Goal: Task Accomplishment & Management: Complete application form

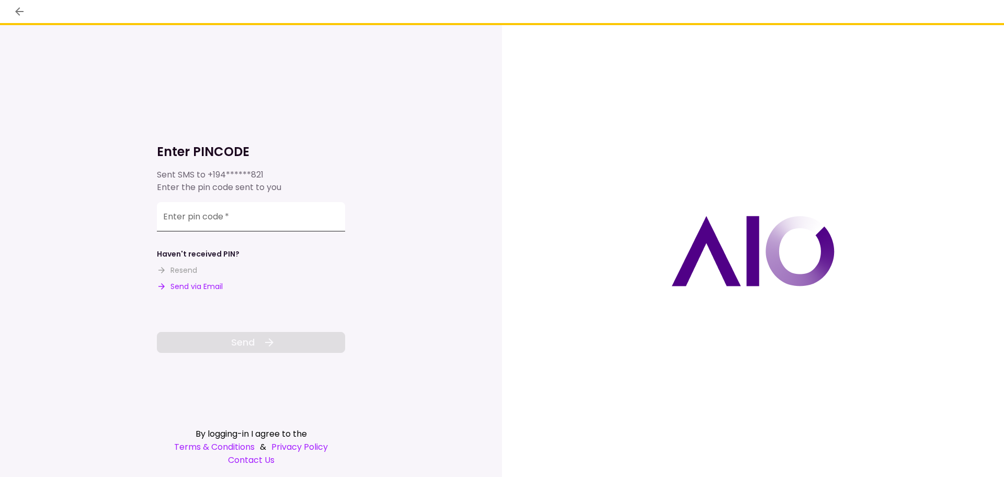
click at [210, 221] on input "Enter pin code   *" at bounding box center [251, 216] width 188 height 29
click at [187, 288] on button "Send via Email" at bounding box center [190, 286] width 66 height 11
click at [195, 218] on div "Enter pin code   *" at bounding box center [251, 216] width 188 height 29
type input "******"
click at [244, 336] on span "Send" at bounding box center [243, 342] width 24 height 14
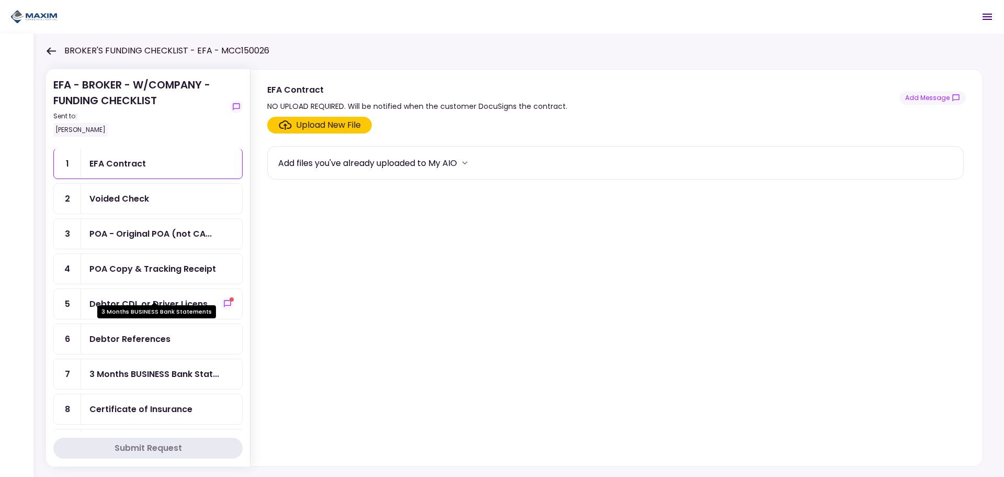
scroll to position [105, 0]
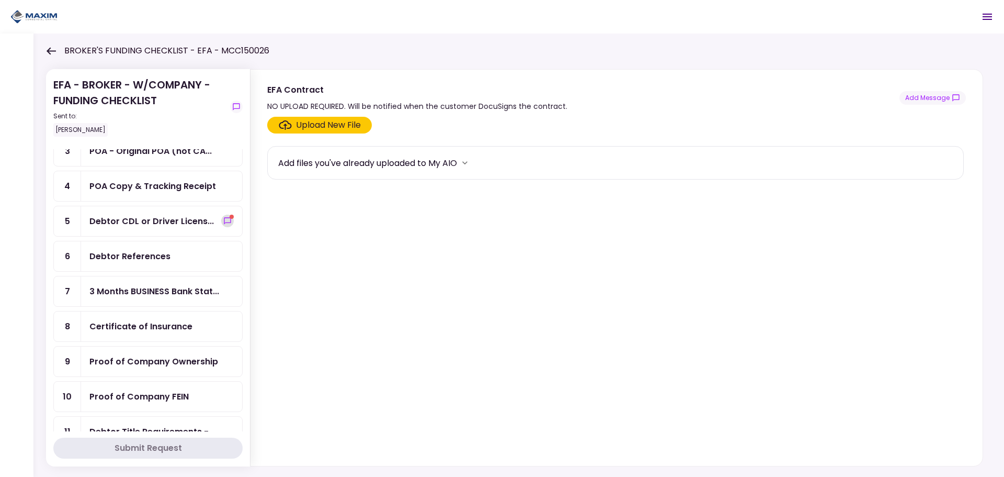
click at [225, 221] on icon "show-messages" at bounding box center [227, 221] width 8 height 8
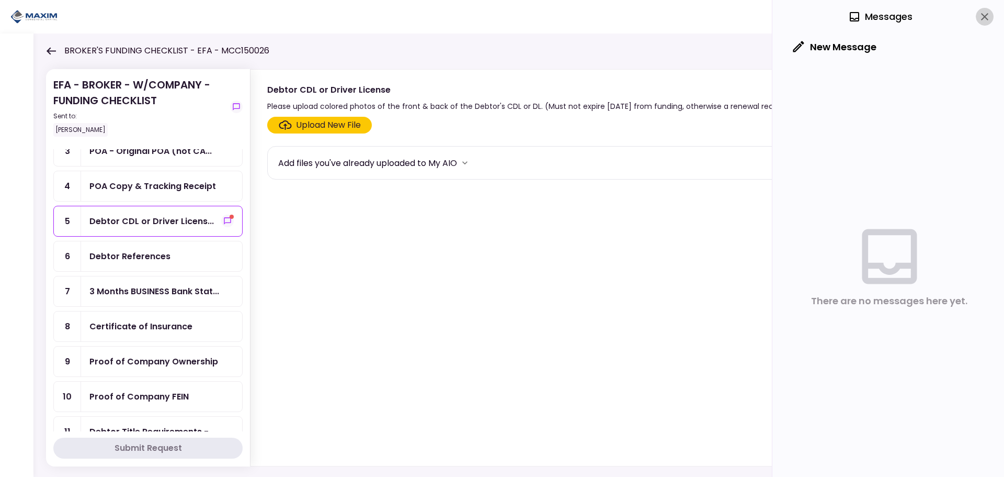
click at [983, 16] on icon "close" at bounding box center [984, 16] width 7 height 7
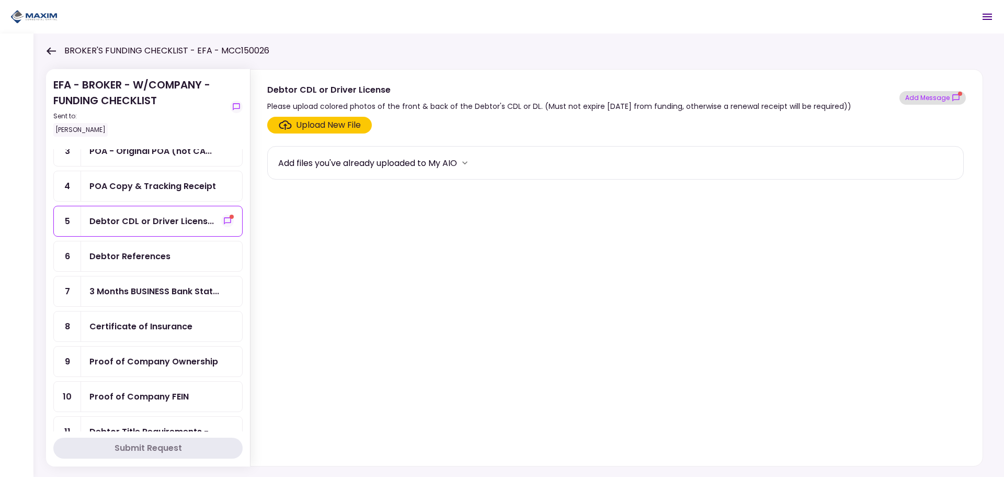
click at [945, 98] on button "Add Message" at bounding box center [933, 98] width 66 height 14
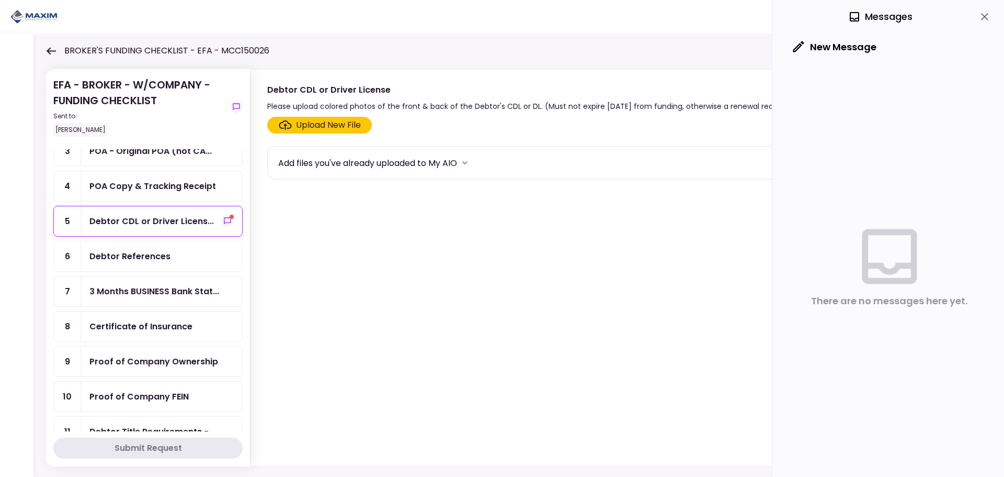
click at [986, 14] on icon "close" at bounding box center [985, 16] width 13 height 13
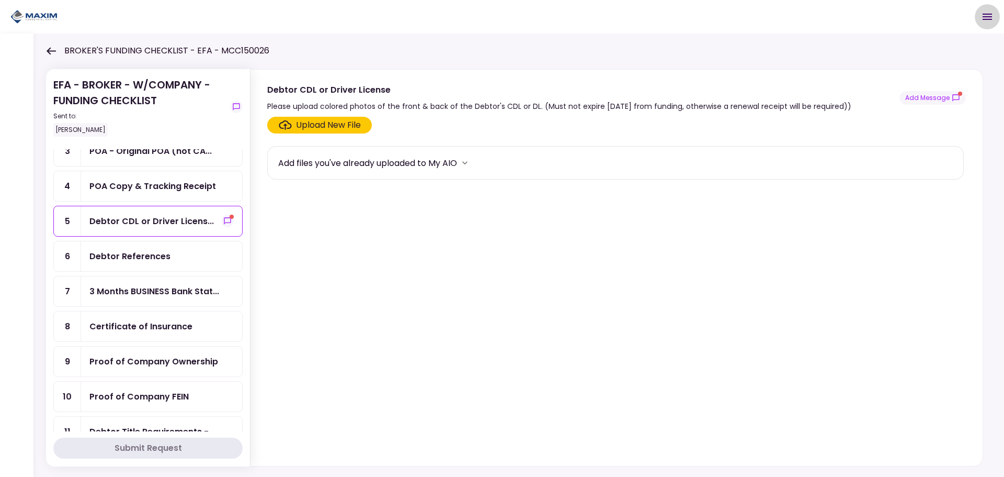
click at [983, 18] on icon "Open menu" at bounding box center [987, 16] width 13 height 13
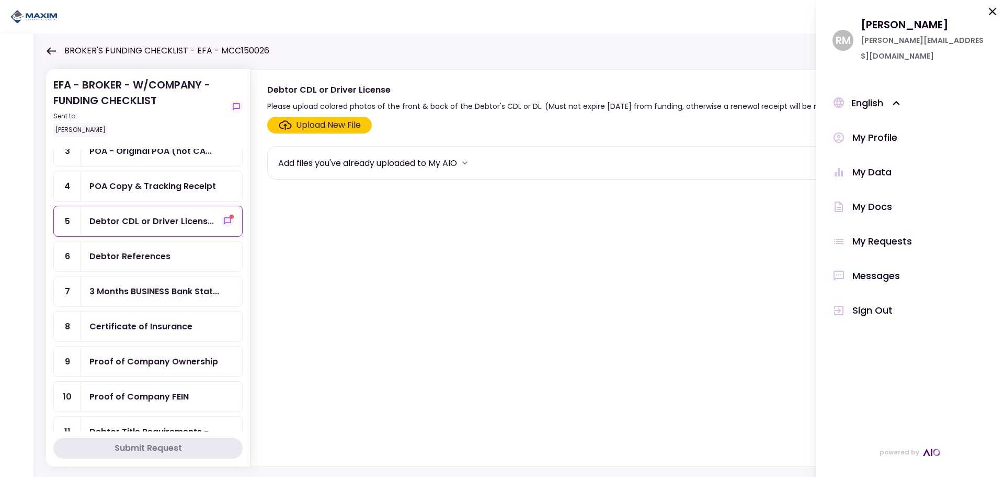
click at [872, 268] on div "Messages" at bounding box center [877, 276] width 48 height 16
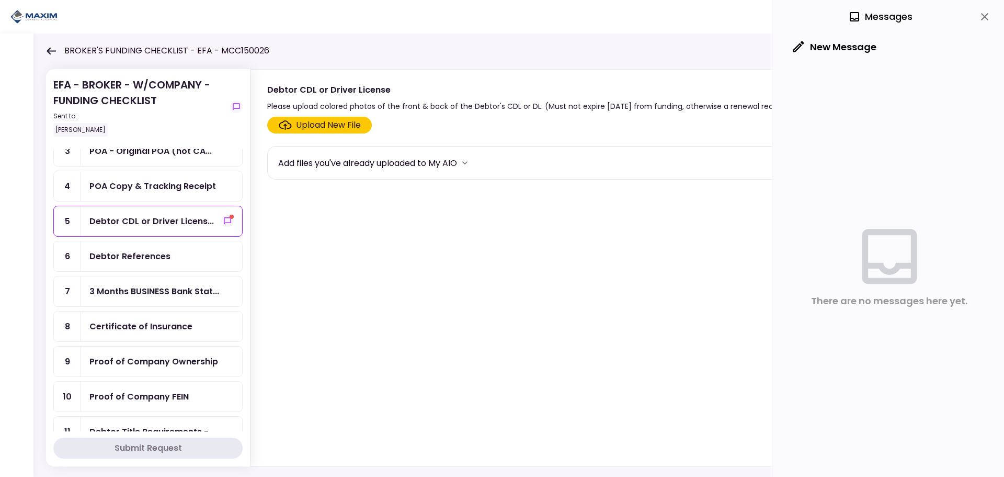
click at [987, 24] on button "close" at bounding box center [985, 17] width 18 height 18
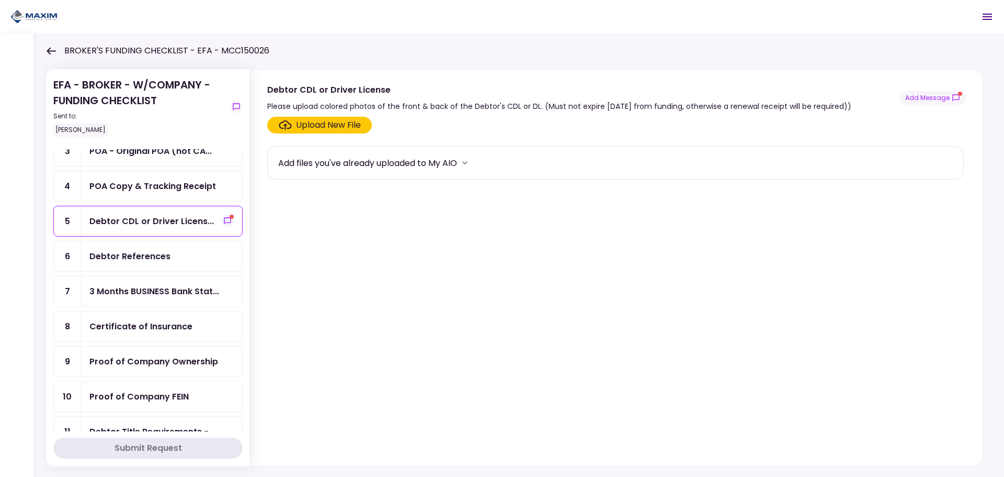
click at [156, 252] on div "Debtor References" at bounding box center [129, 256] width 81 height 13
click at [146, 221] on div "Debtor CDL or Driver Licens..." at bounding box center [151, 220] width 125 height 13
click at [957, 97] on icon "show-messages" at bounding box center [956, 98] width 8 height 8
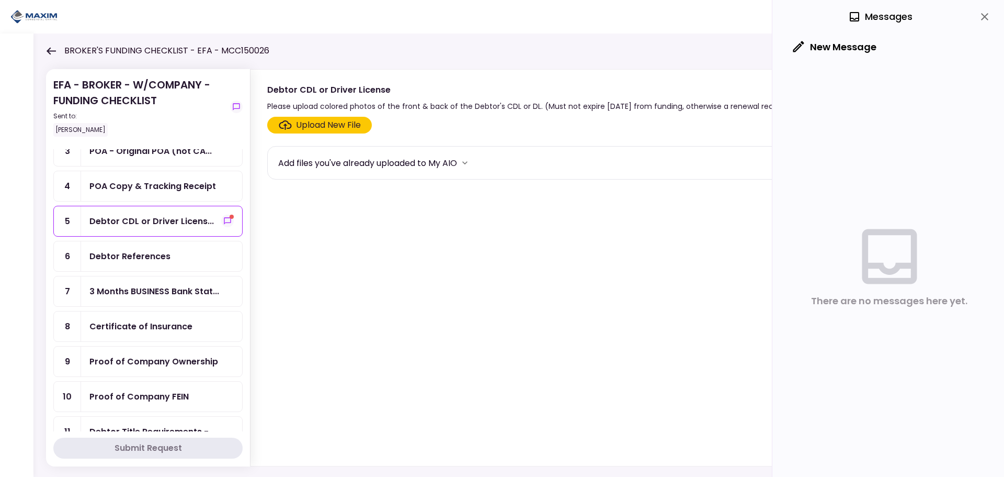
click at [816, 43] on button "New Message" at bounding box center [835, 46] width 100 height 27
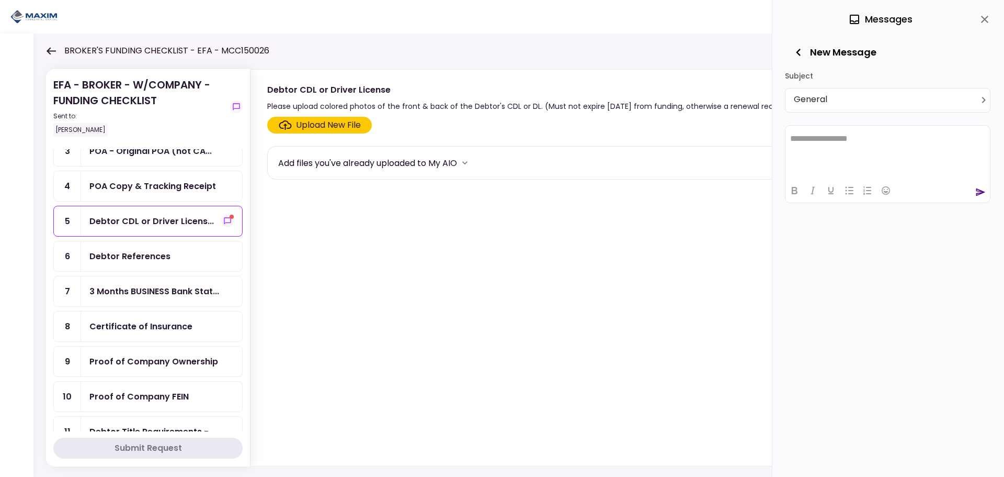
click at [985, 18] on icon "close" at bounding box center [985, 19] width 13 height 13
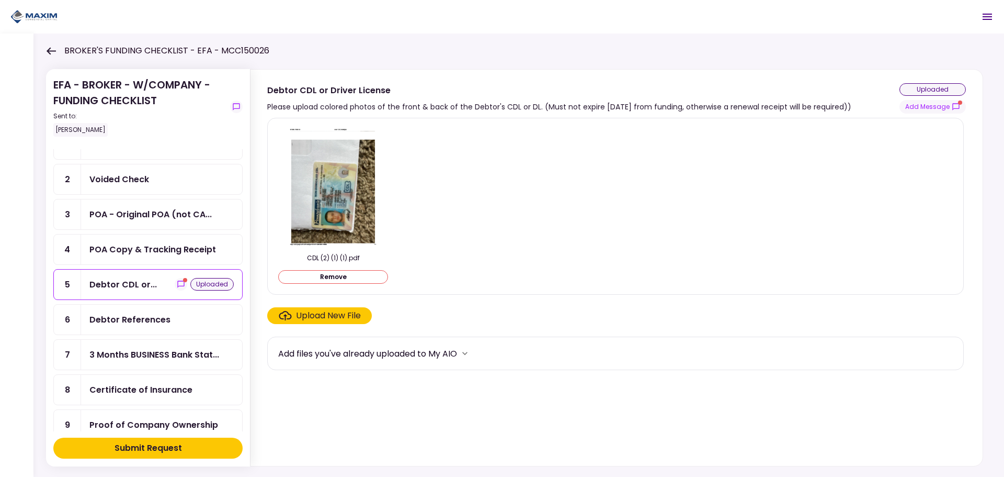
scroll to position [105, 0]
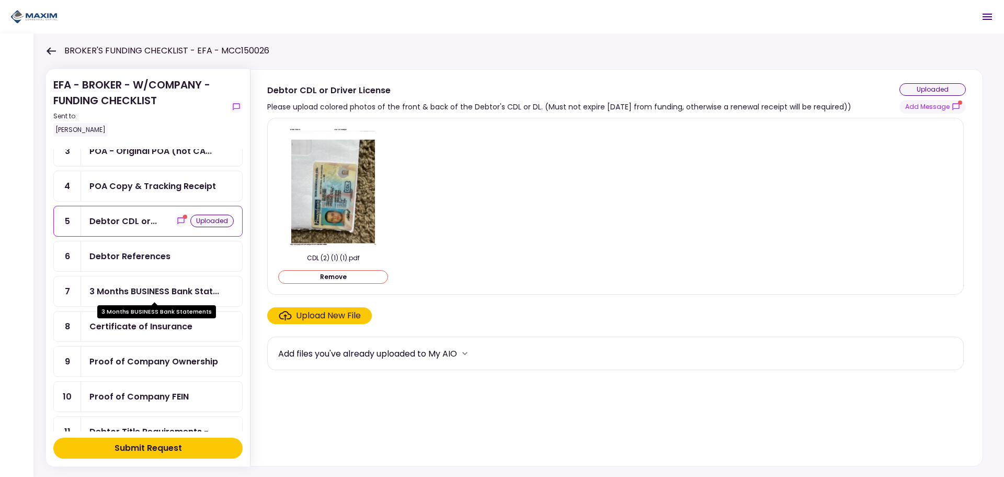
click at [146, 289] on div "3 Months BUSINESS Bank Stat..." at bounding box center [154, 291] width 130 height 13
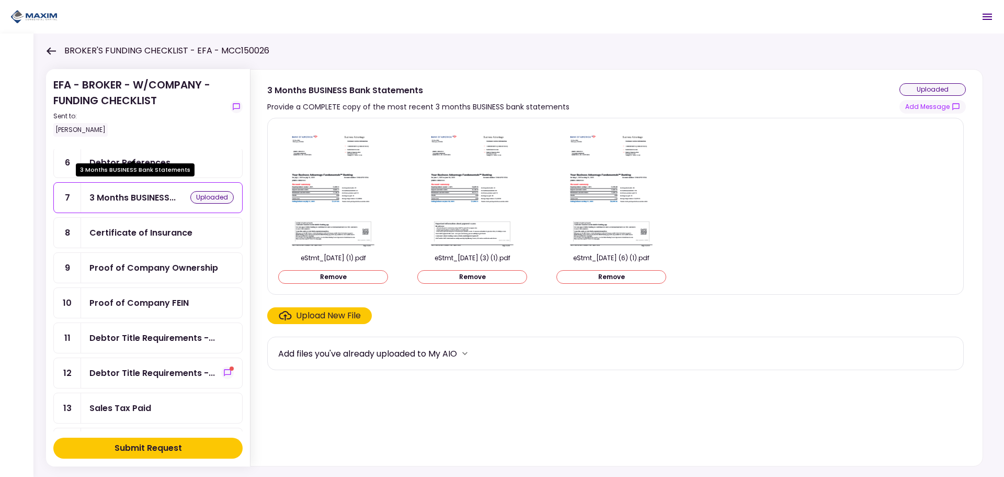
scroll to position [262, 0]
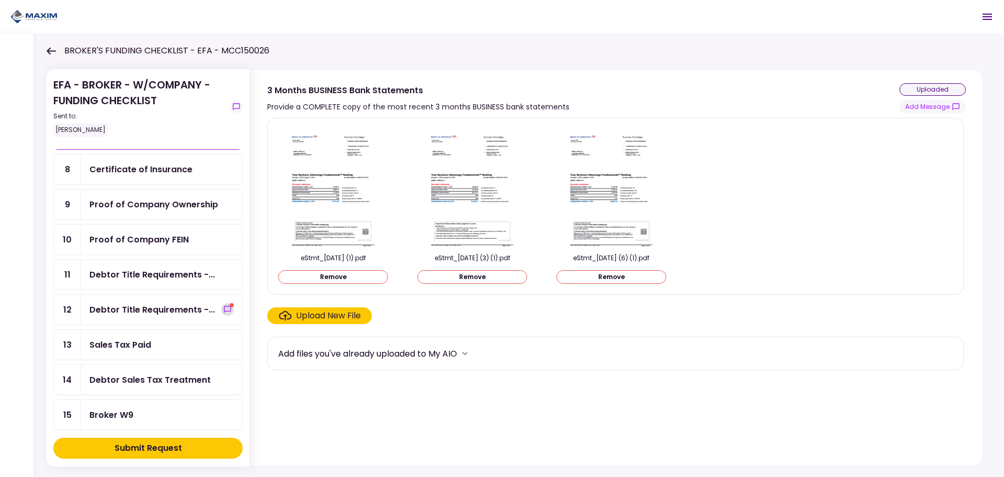
click at [223, 308] on icon "show-messages" at bounding box center [227, 309] width 8 height 8
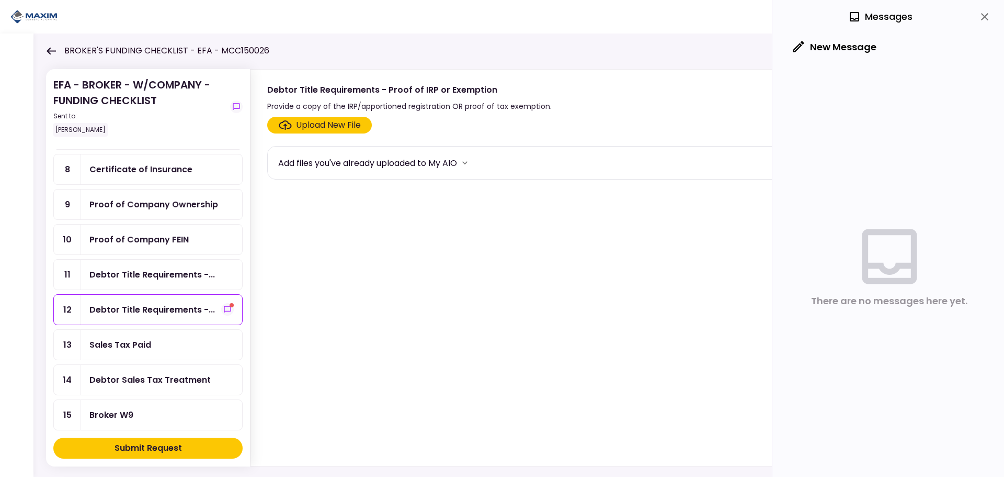
click at [987, 20] on icon "close" at bounding box center [985, 16] width 13 height 13
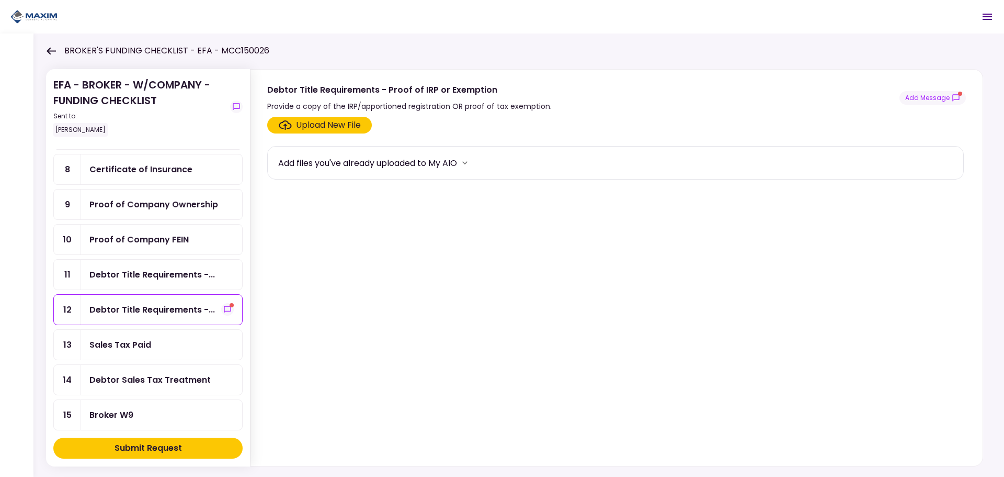
click at [139, 272] on div "Debtor Title Requirements -..." at bounding box center [152, 274] width 126 height 13
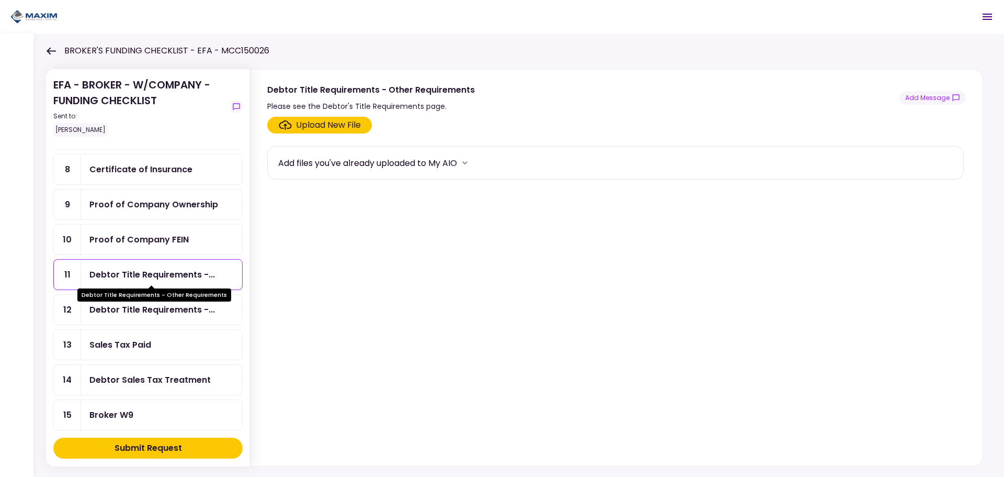
click at [152, 296] on div "Debtor Title Requirements - Other Requirements" at bounding box center [154, 294] width 154 height 13
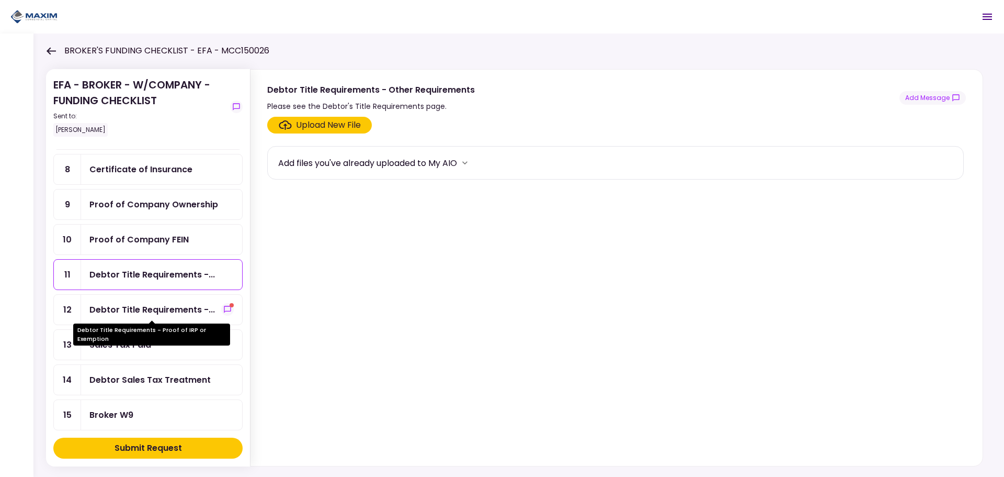
click at [149, 306] on div "Debtor Title Requirements -..." at bounding box center [152, 309] width 126 height 13
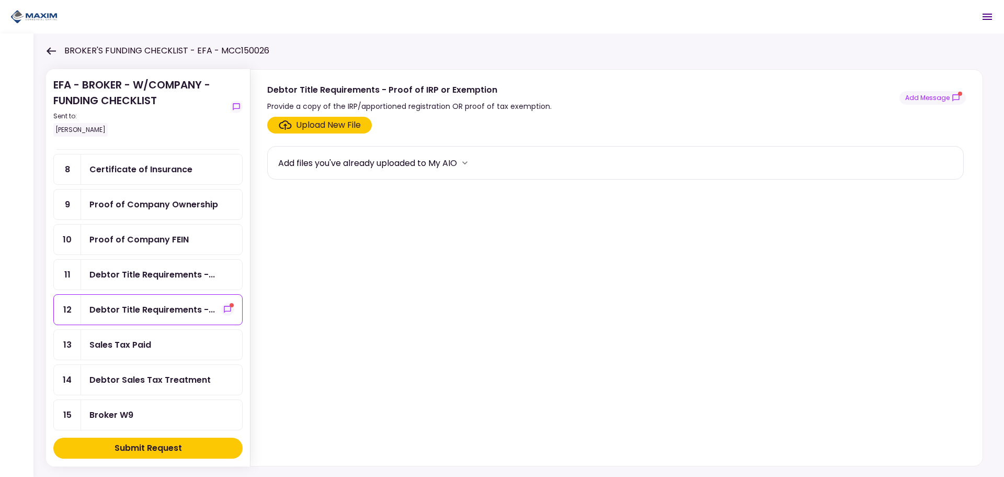
click at [146, 245] on div "Proof of Company FEIN" at bounding box center [138, 239] width 99 height 13
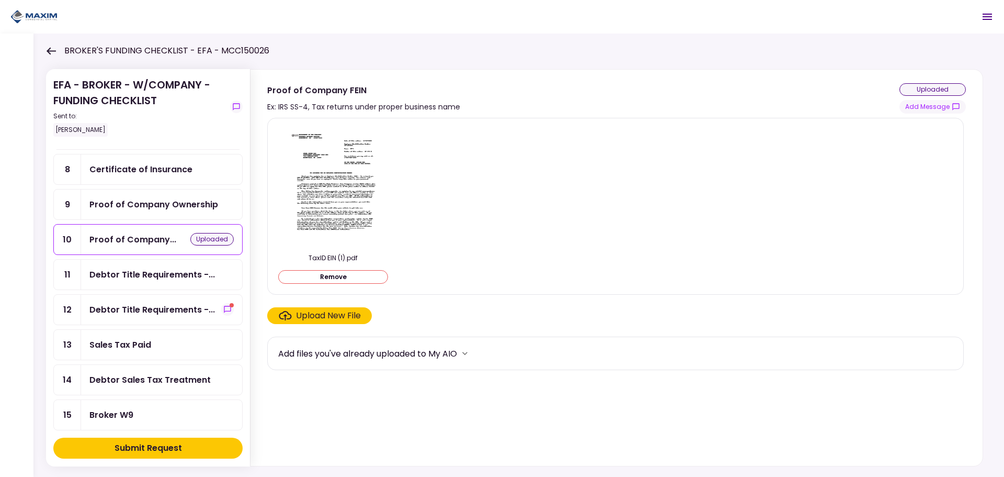
click at [167, 208] on div "Proof of Company Ownership" at bounding box center [153, 204] width 129 height 13
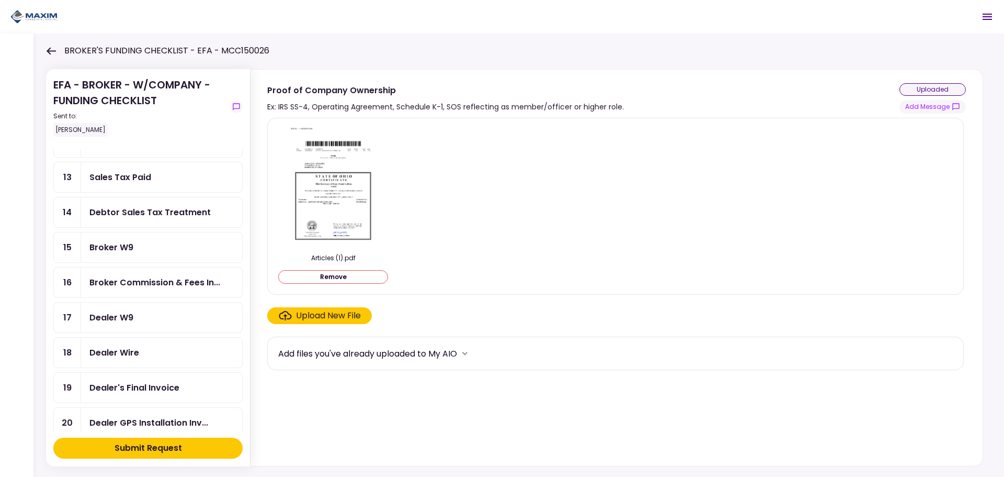
scroll to position [471, 0]
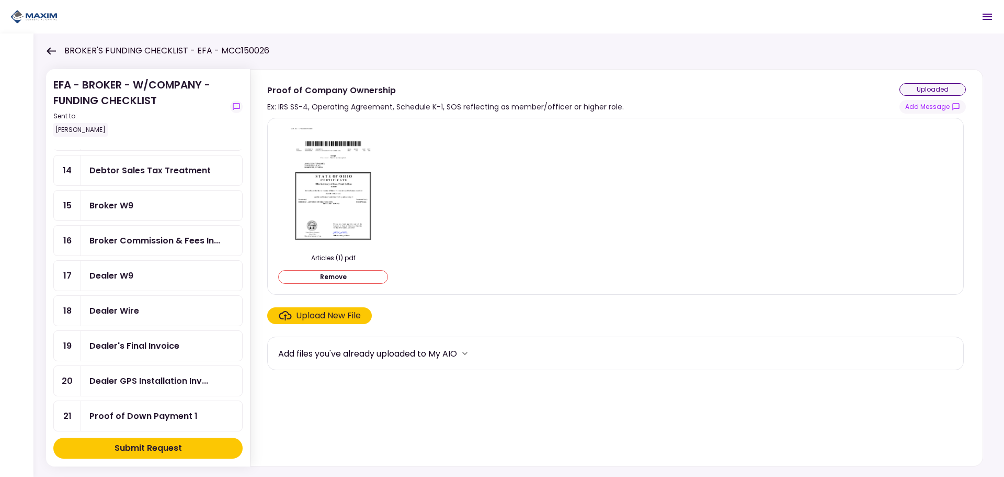
drag, startPoint x: 148, startPoint y: 202, endPoint x: 157, endPoint y: 205, distance: 9.8
click at [149, 201] on div "Broker W9" at bounding box center [161, 205] width 144 height 13
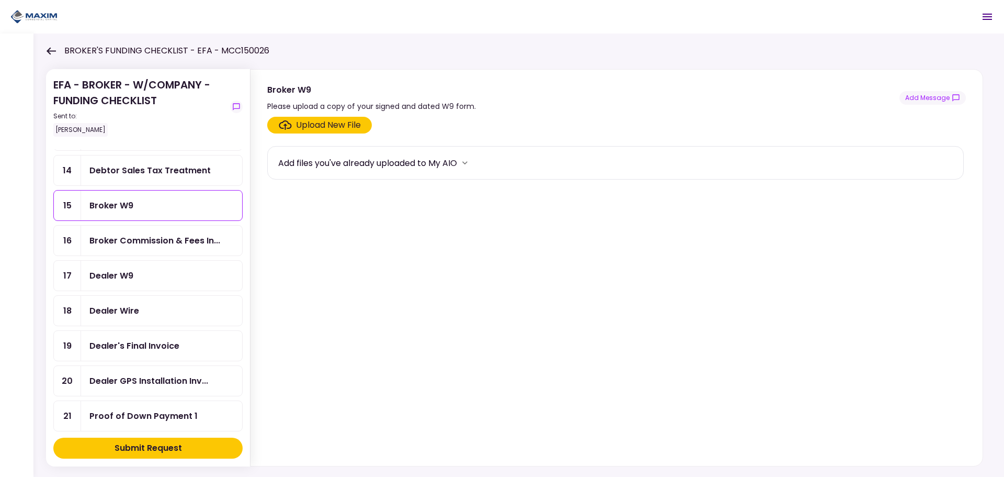
click at [179, 311] on div "Dealer Wire" at bounding box center [161, 310] width 144 height 13
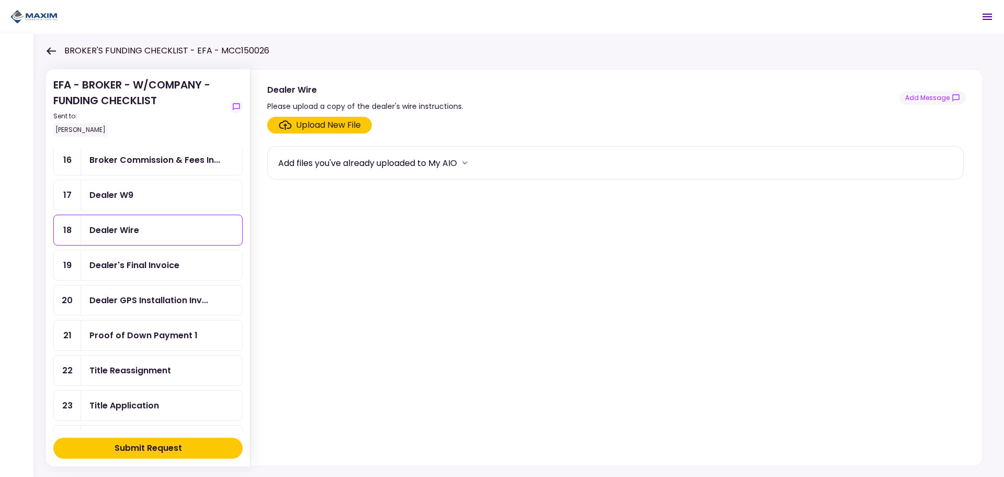
scroll to position [575, 0]
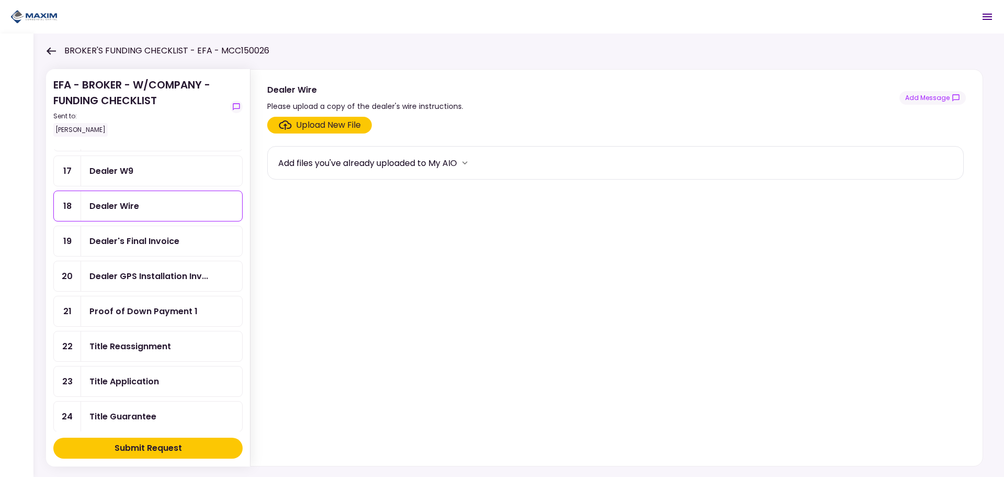
click at [148, 244] on div "Dealer's Final Invoice" at bounding box center [134, 240] width 90 height 13
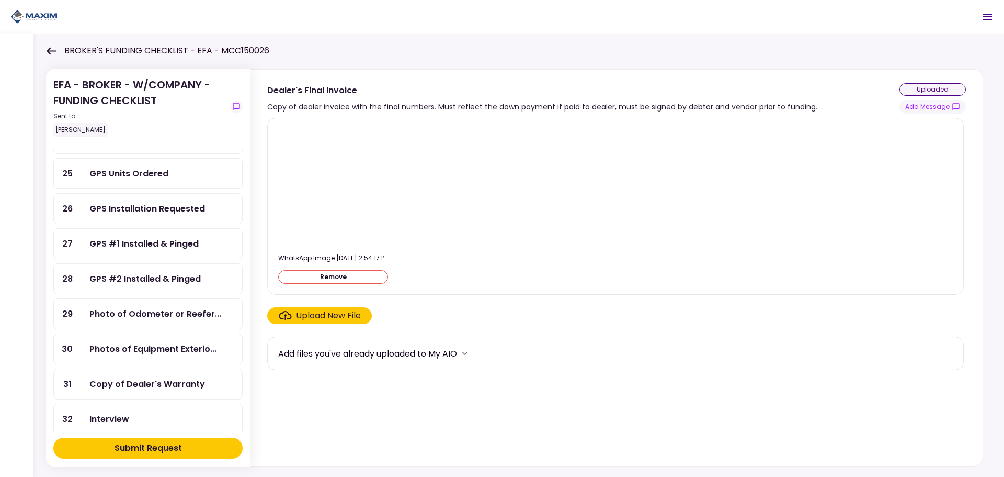
scroll to position [866, 0]
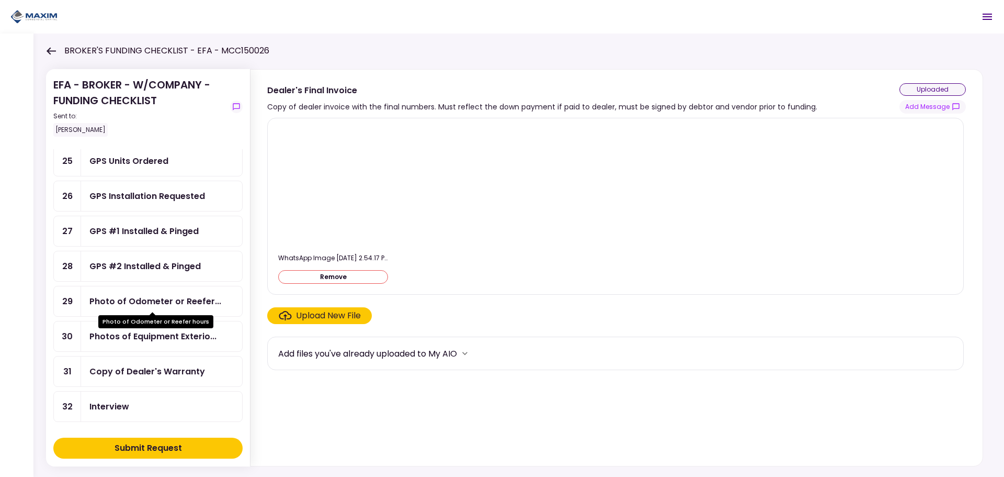
click at [157, 296] on div "Photo of Odometer or Reefer..." at bounding box center [155, 301] width 132 height 13
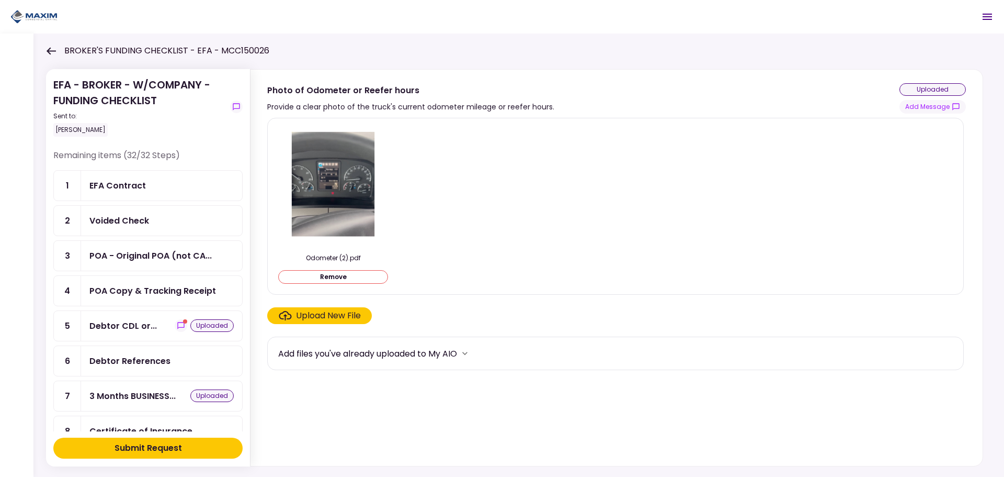
click at [152, 444] on div "Submit Request" at bounding box center [148, 448] width 67 height 13
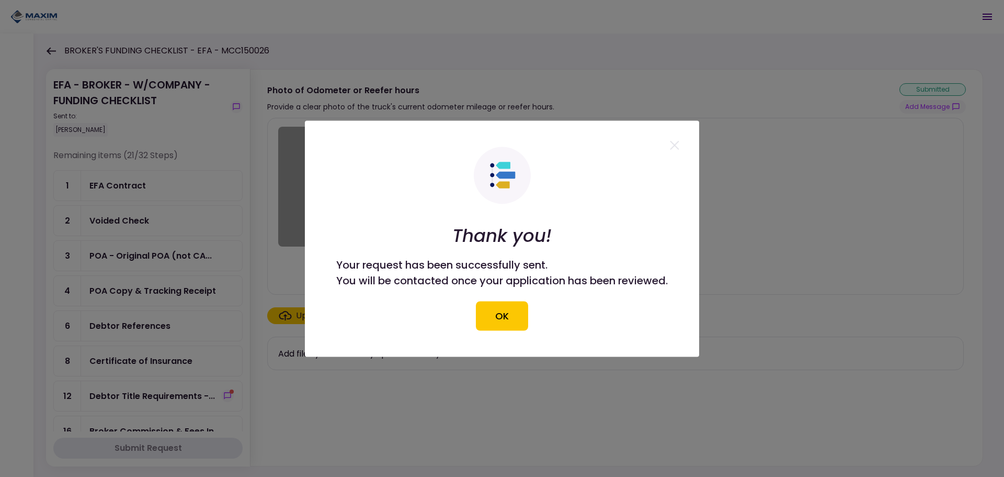
click at [505, 320] on button "OK" at bounding box center [502, 315] width 52 height 29
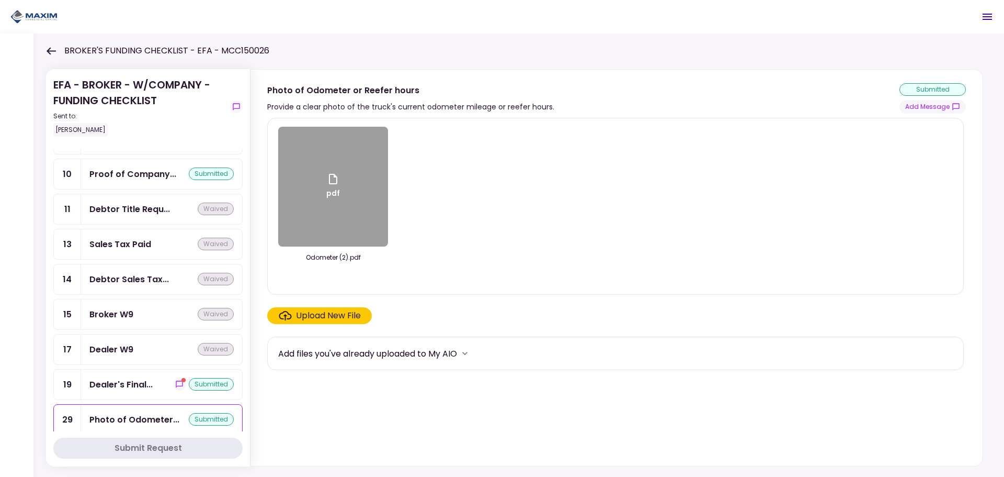
scroll to position [892, 0]
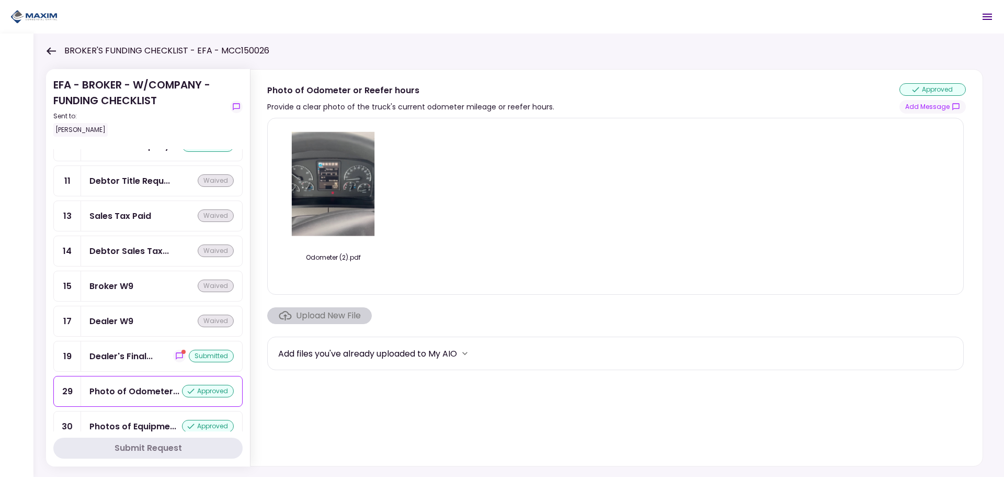
scroll to position [892, 0]
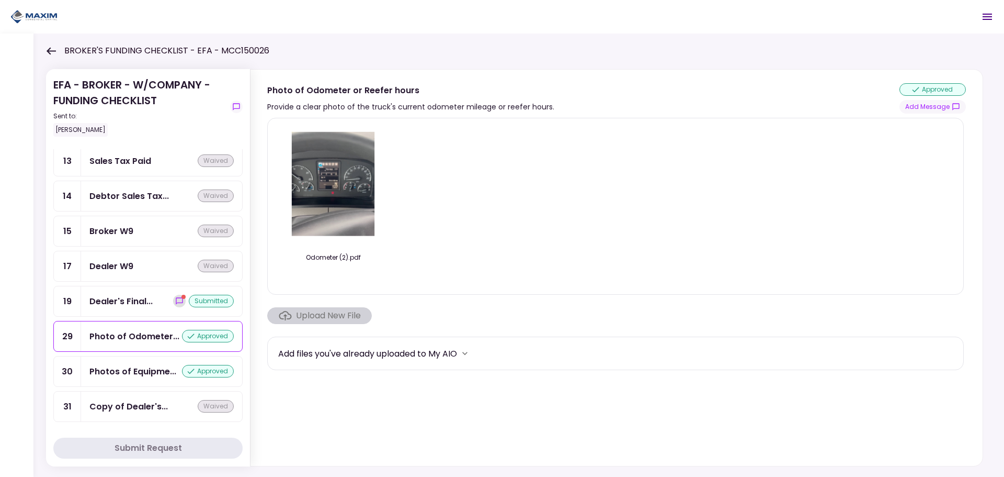
click at [178, 301] on icon "show-messages" at bounding box center [179, 300] width 7 height 7
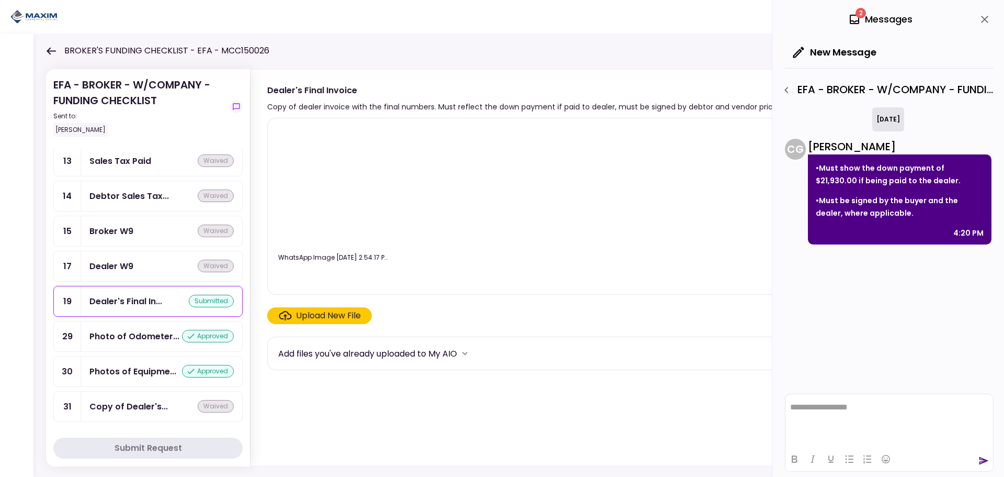
click at [333, 187] on img at bounding box center [333, 187] width 0 height 0
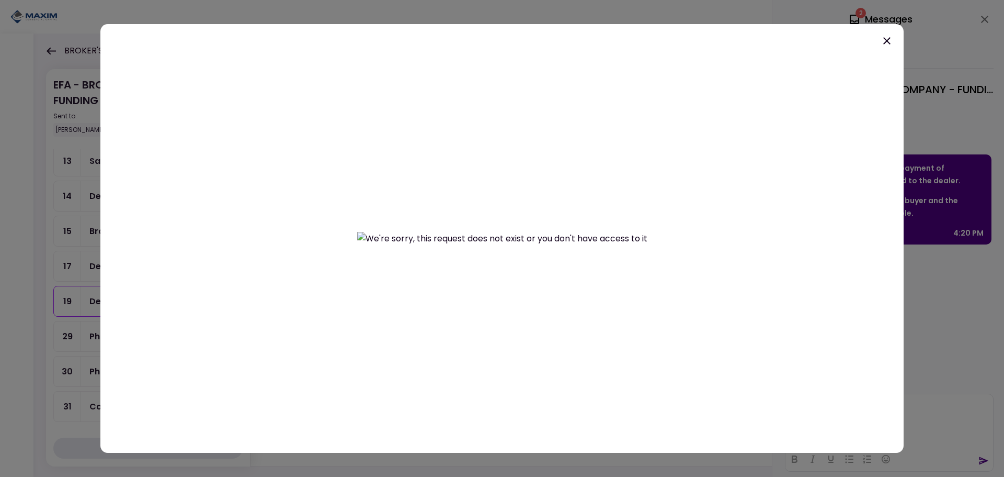
click at [887, 40] on icon at bounding box center [887, 40] width 7 height 7
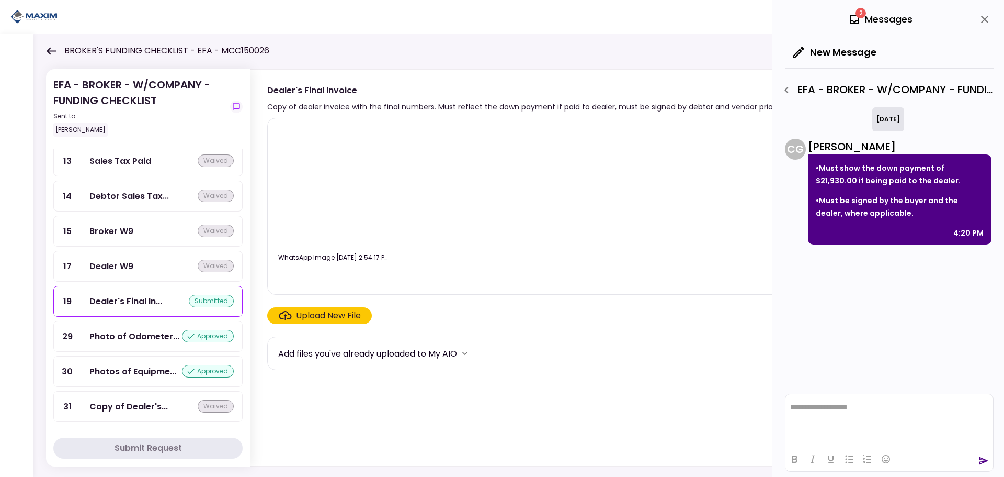
click at [333, 187] on img at bounding box center [333, 187] width 0 height 0
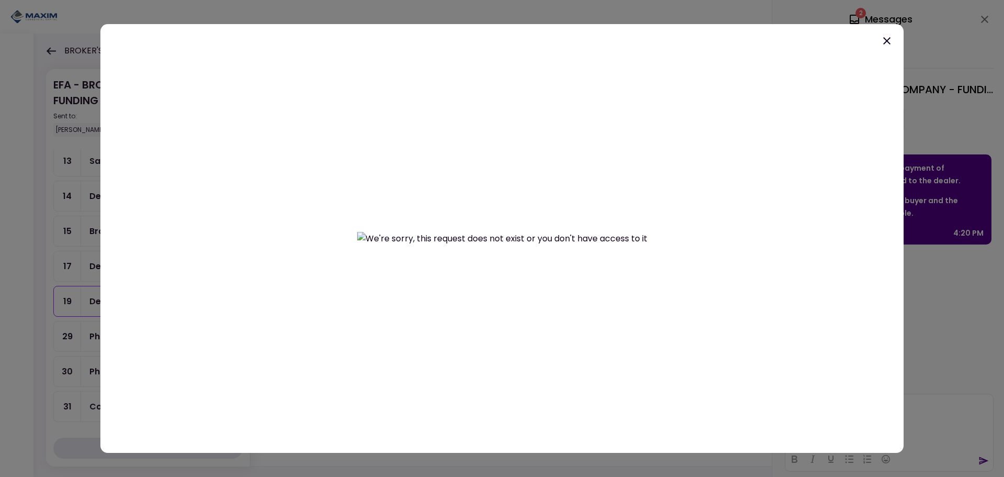
click at [894, 42] on div at bounding box center [502, 238] width 804 height 429
click at [890, 45] on icon at bounding box center [887, 41] width 13 height 13
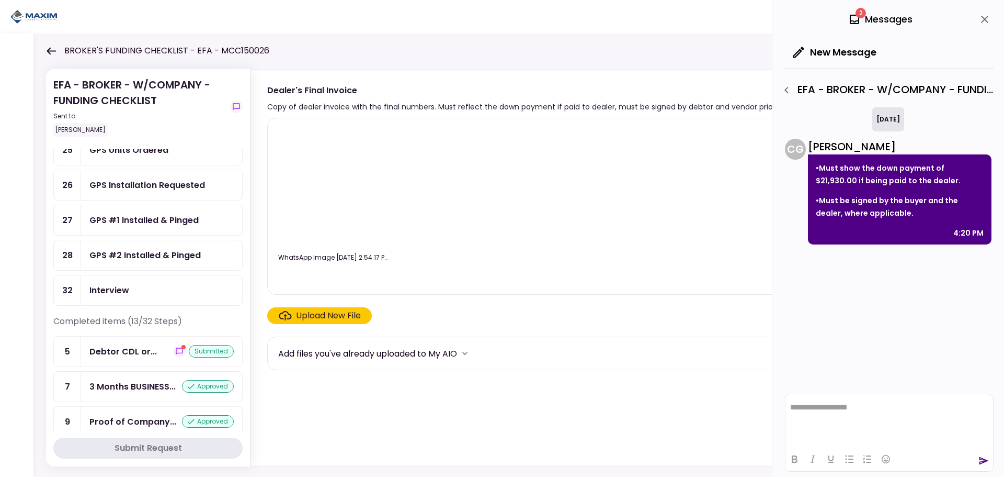
scroll to position [526, 0]
click at [173, 346] on button "show-messages" at bounding box center [179, 351] width 13 height 13
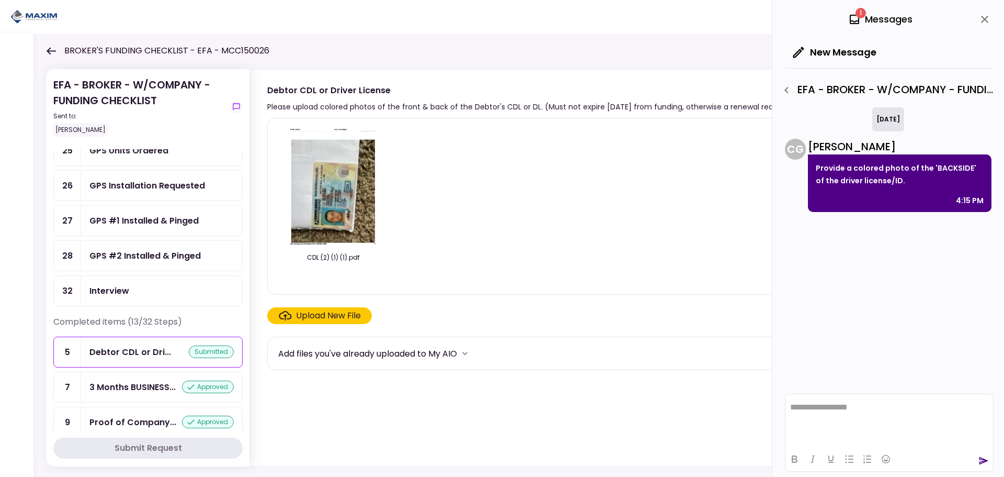
drag, startPoint x: 701, startPoint y: 29, endPoint x: 712, endPoint y: 29, distance: 11.5
click at [701, 28] on header "**********" at bounding box center [502, 16] width 1004 height 33
click at [987, 20] on icon "close" at bounding box center [985, 19] width 13 height 13
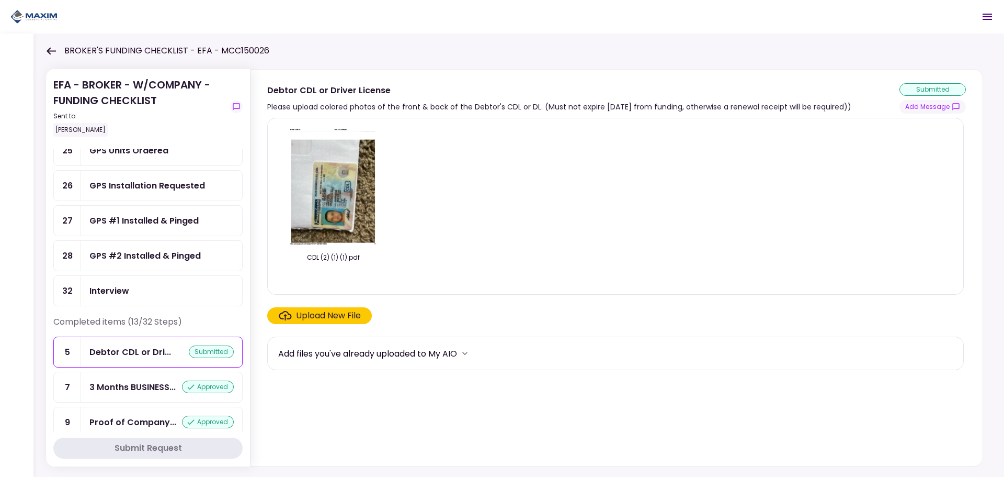
click at [988, 6] on button "Open menu" at bounding box center [987, 16] width 25 height 25
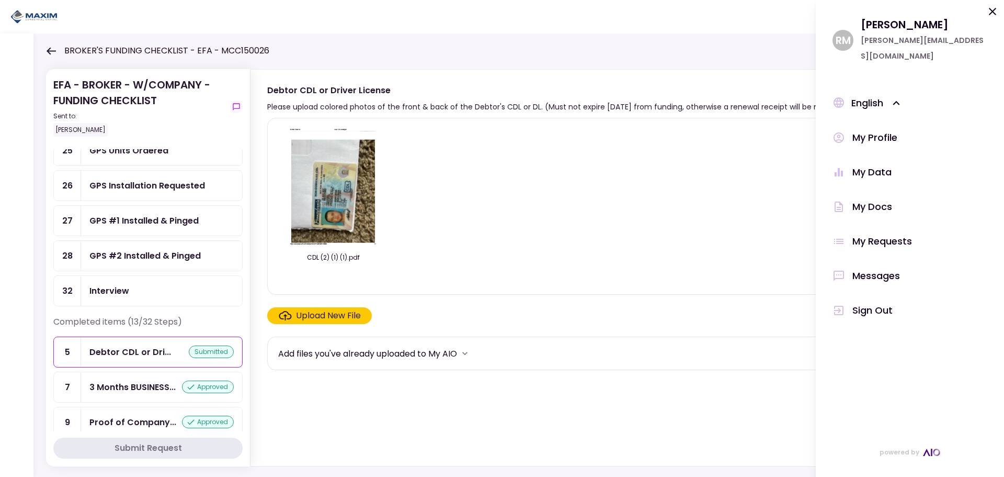
click at [868, 268] on div "Messages" at bounding box center [877, 276] width 48 height 16
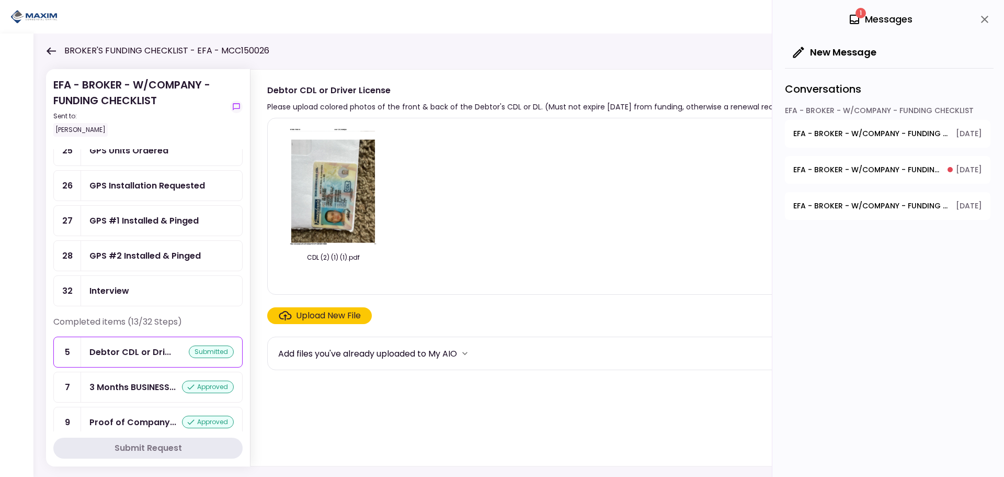
click at [906, 171] on span "EFA - BROKER - W/COMPANY - FUNDING CHECKLIST - Debtor Title Requirements - Proo…" at bounding box center [867, 169] width 147 height 11
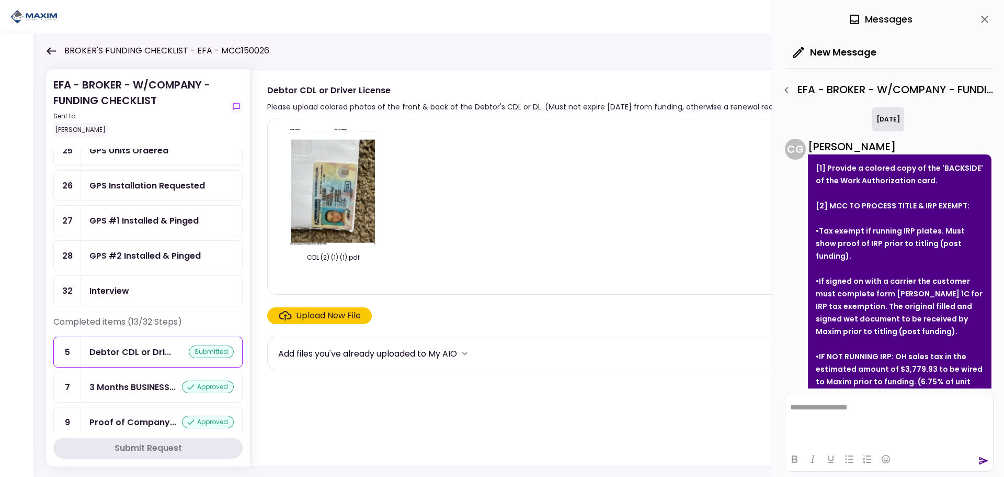
scroll to position [29, 0]
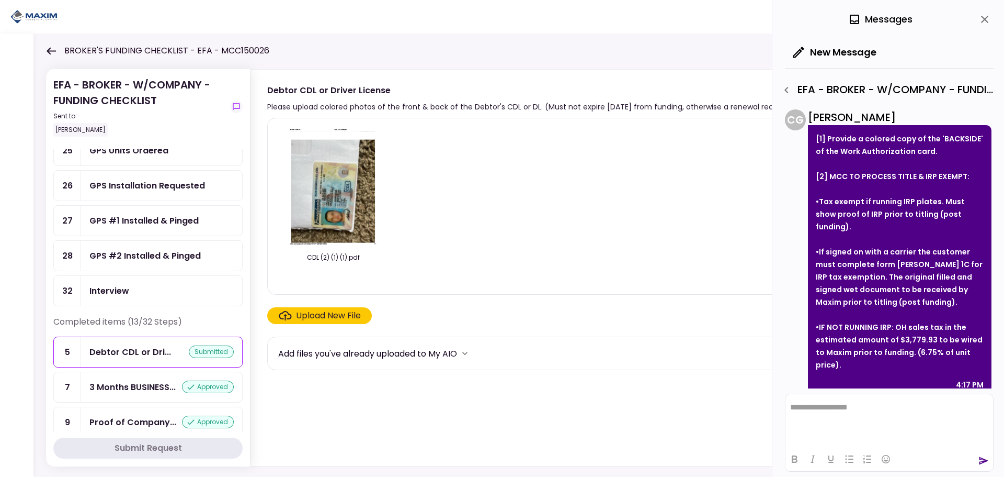
click at [790, 91] on icon "button" at bounding box center [786, 90] width 13 height 13
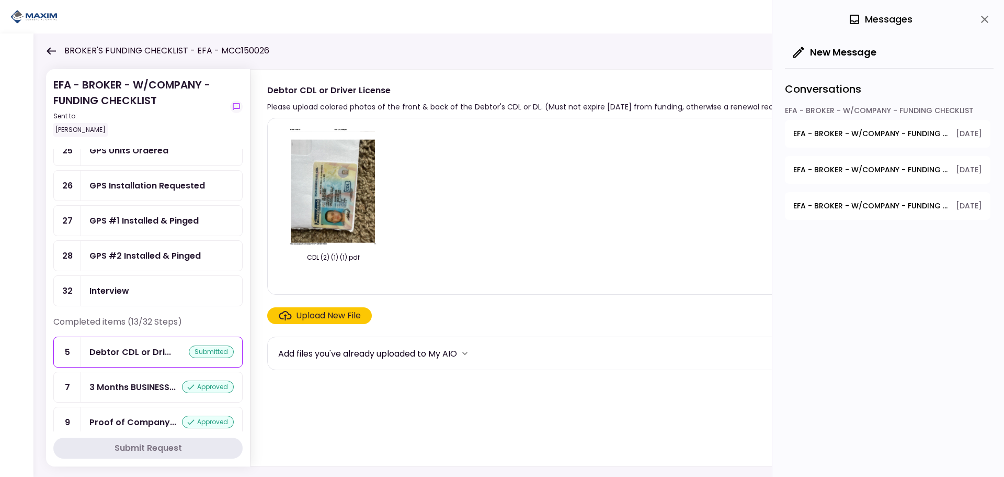
click at [988, 16] on icon "close" at bounding box center [985, 19] width 13 height 13
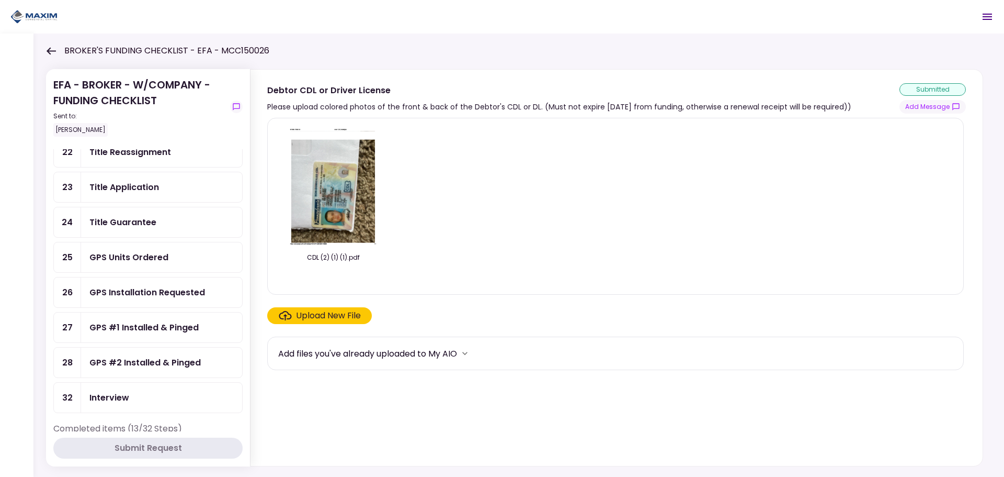
scroll to position [369, 0]
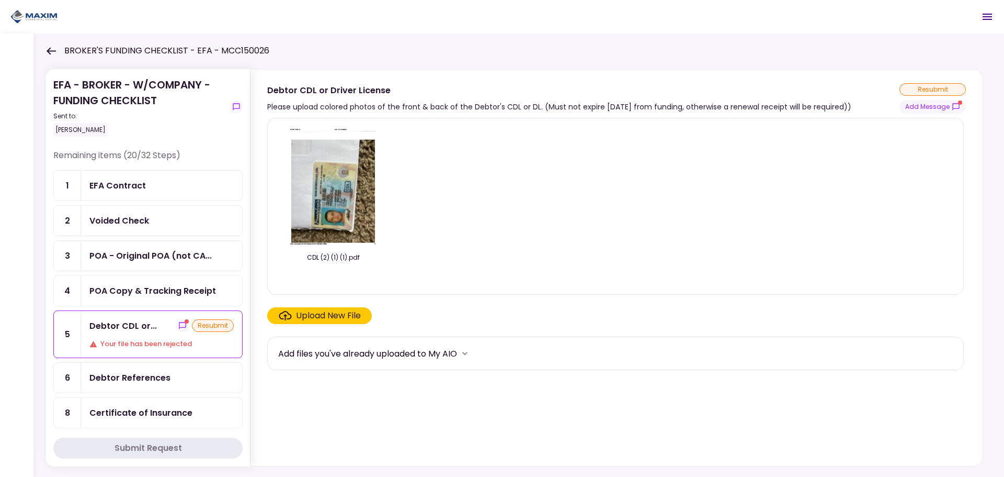
scroll to position [52, 0]
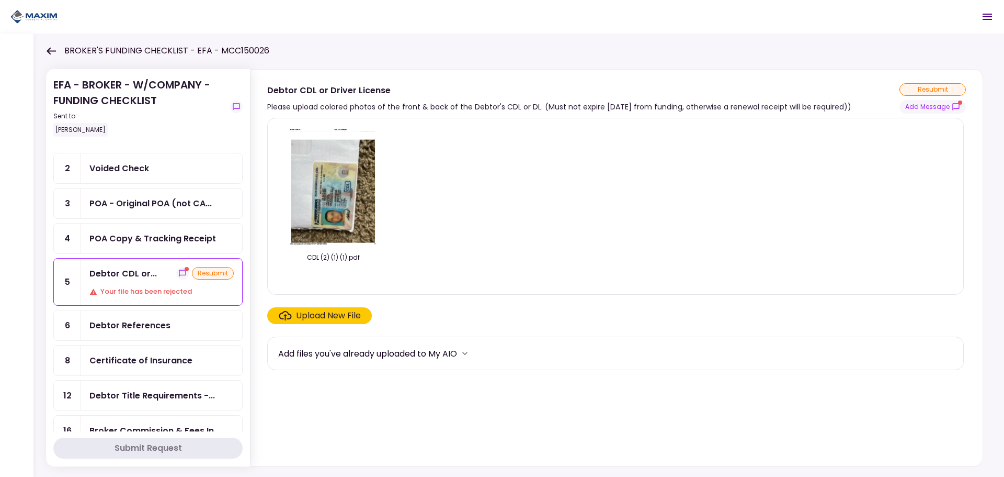
click at [176, 220] on ul "1 EFA Contract 2 Voided Check 3 POA - Original POA (not CA... 4 POA Copy & Trac…" at bounding box center [147, 475] width 189 height 714
click at [177, 268] on button "show-messages" at bounding box center [182, 273] width 13 height 13
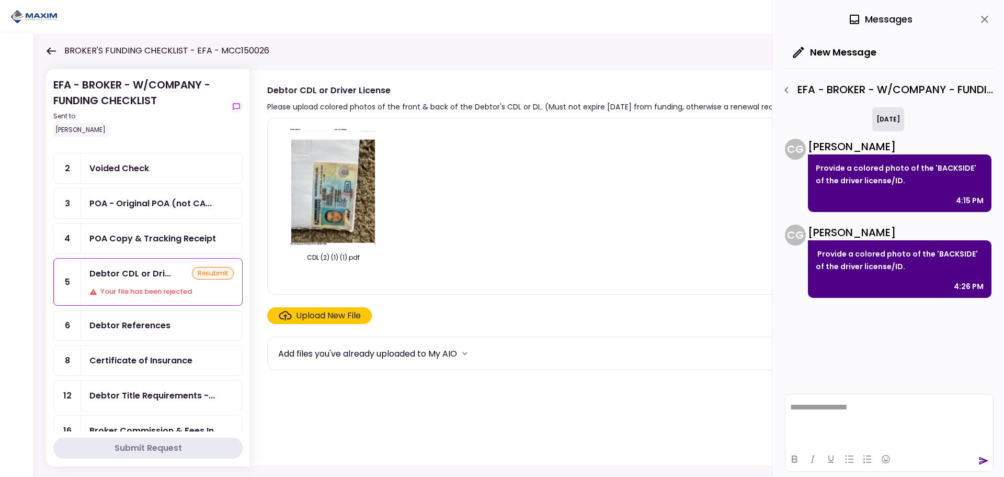
scroll to position [0, 0]
click at [791, 88] on icon "button" at bounding box center [786, 90] width 13 height 13
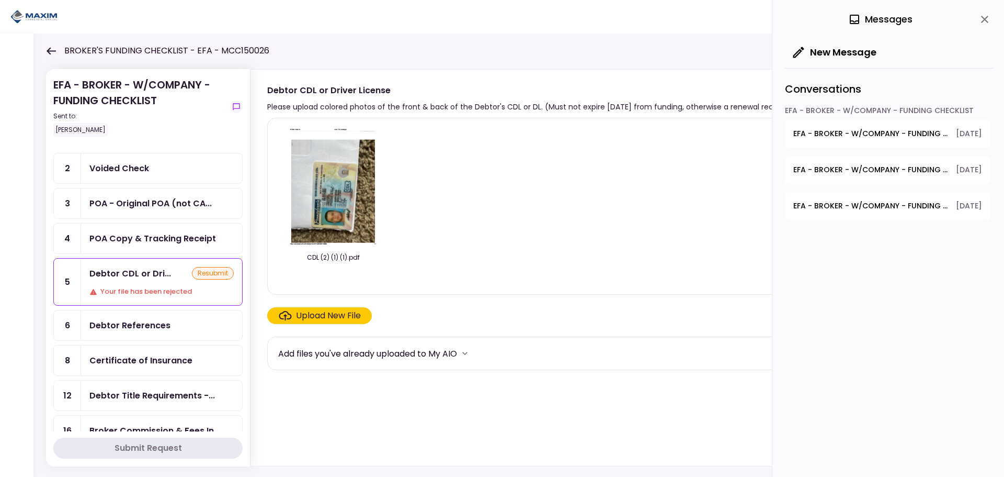
click at [987, 26] on button "close" at bounding box center [985, 19] width 18 height 18
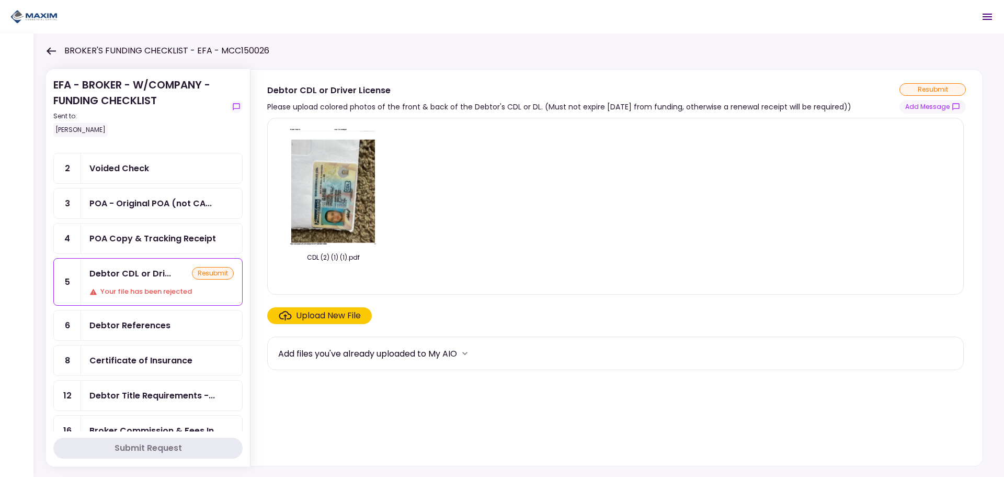
click at [153, 171] on div "Voided Check" at bounding box center [161, 168] width 144 height 13
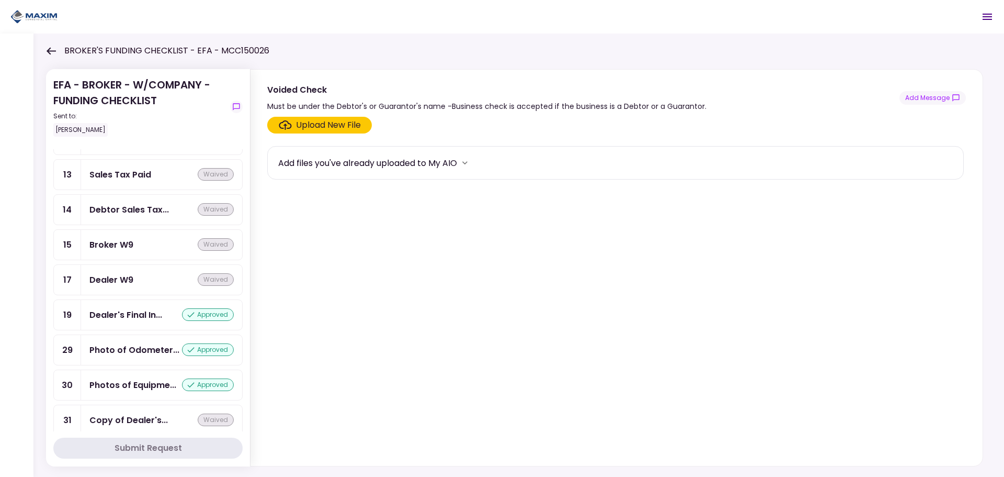
scroll to position [909, 0]
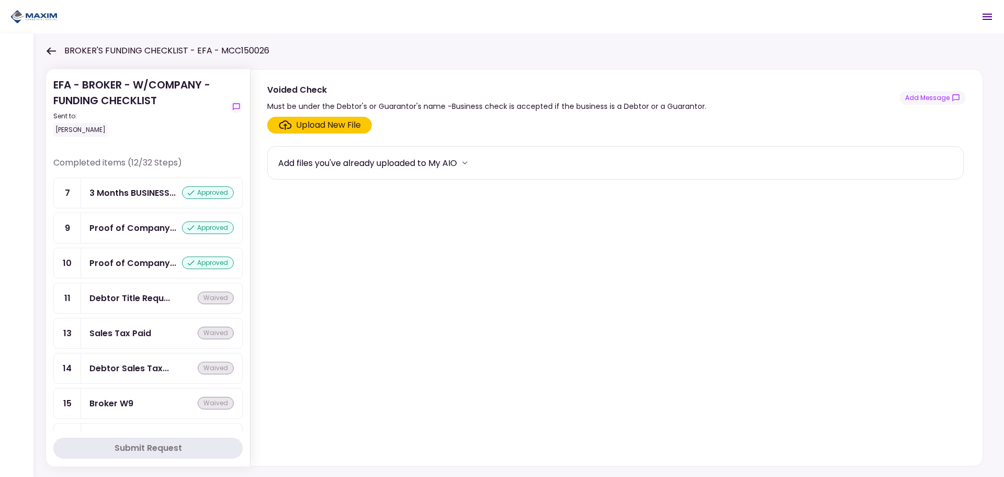
scroll to position [837, 0]
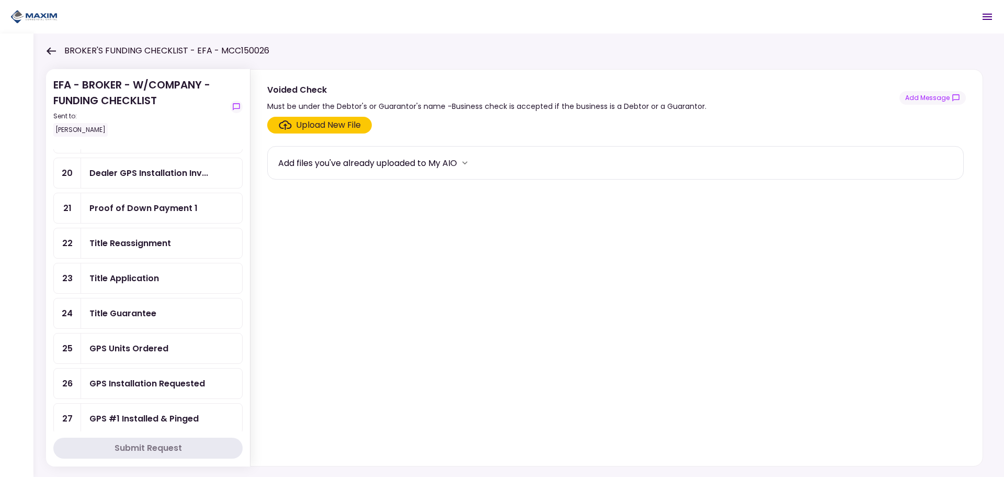
scroll to position [418, 0]
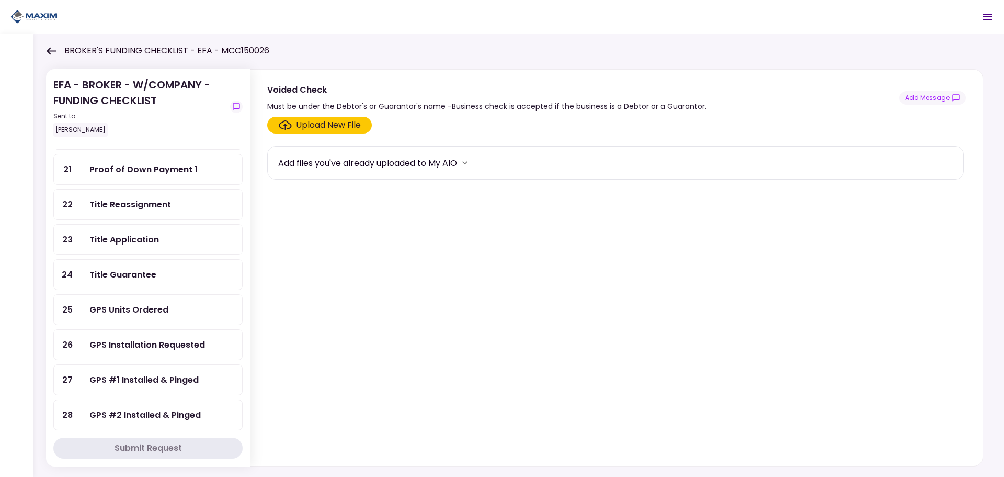
click at [172, 309] on div "GPS Units Ordered" at bounding box center [161, 309] width 144 height 13
click at [172, 344] on div "GPS Installation Requested" at bounding box center [147, 344] width 116 height 13
click at [165, 310] on div "GPS Units Ordered" at bounding box center [128, 309] width 79 height 13
click at [988, 18] on icon "Open menu" at bounding box center [987, 16] width 13 height 13
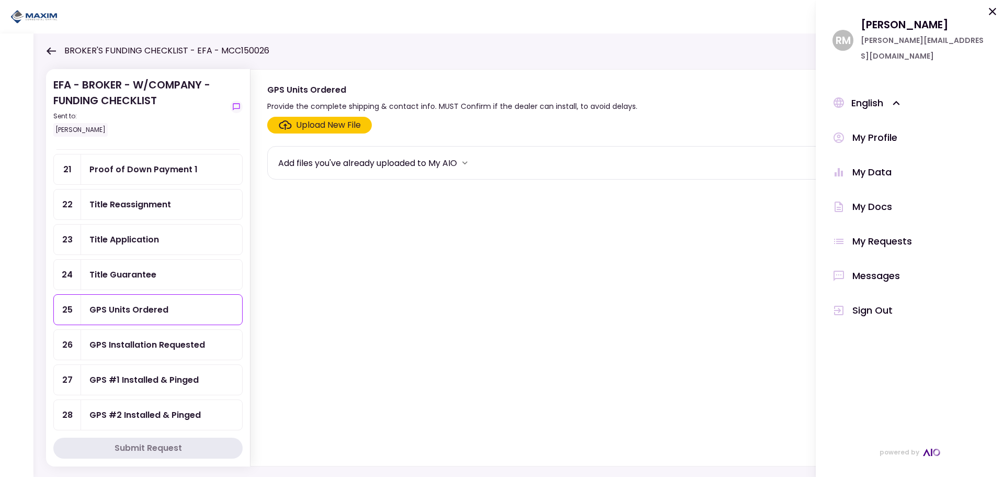
click at [867, 268] on div "Messages" at bounding box center [877, 276] width 48 height 16
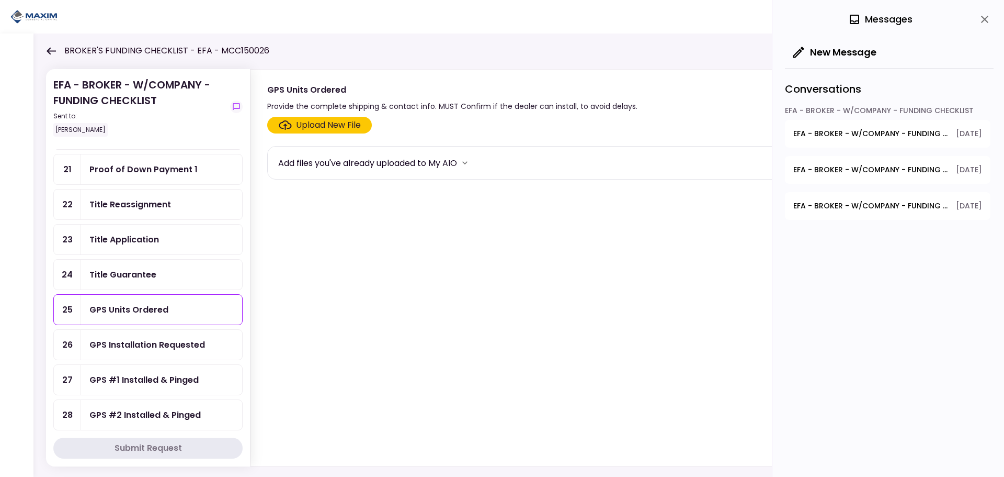
click at [994, 17] on div "0 Messages New Message Conversations EFA - BROKER - W/COMPANY - FUNDING CHECKLI…" at bounding box center [889, 238] width 232 height 477
click at [991, 15] on icon "close" at bounding box center [985, 19] width 13 height 13
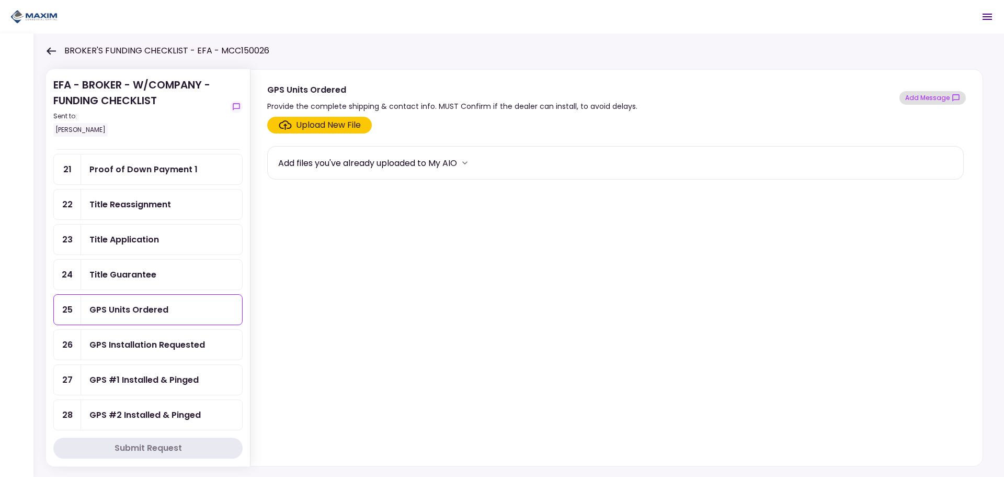
click at [925, 99] on button "Add Message" at bounding box center [933, 98] width 66 height 14
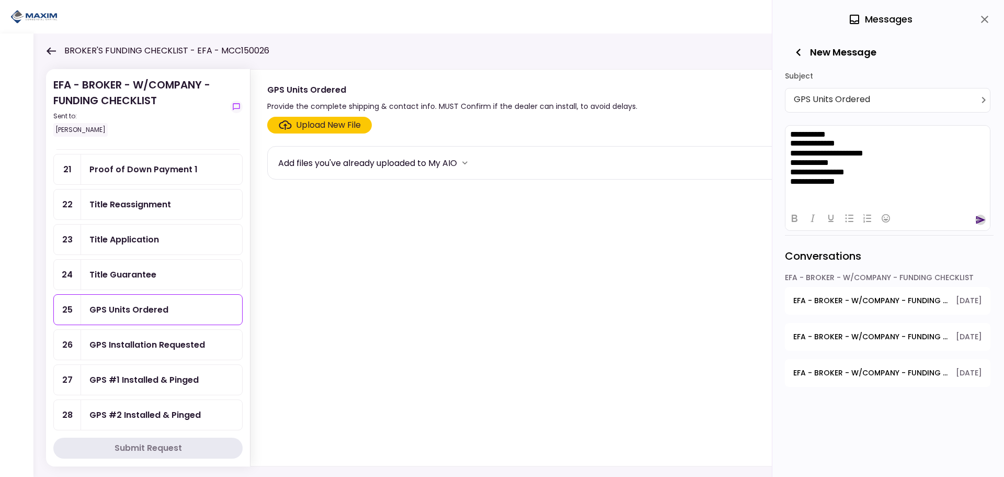
click at [980, 221] on icon "send" at bounding box center [981, 220] width 9 height 8
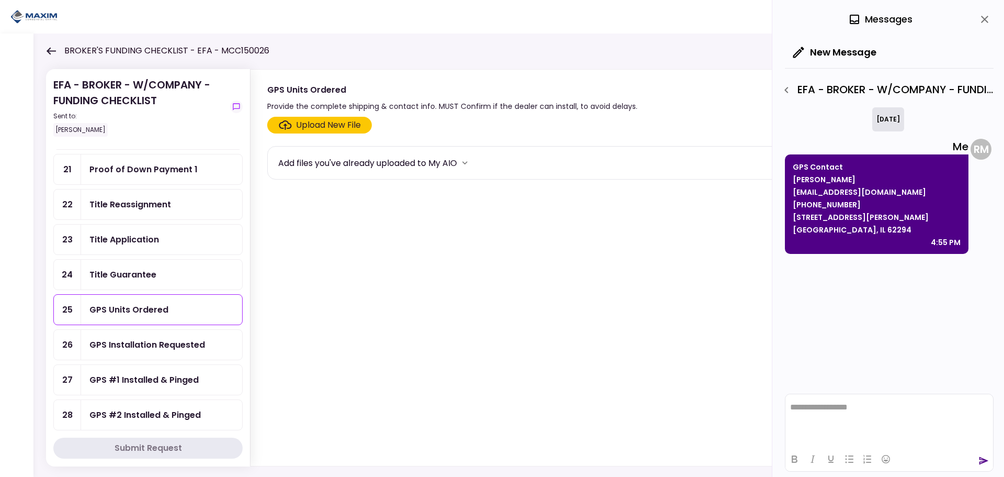
click at [784, 86] on icon "button" at bounding box center [786, 90] width 13 height 13
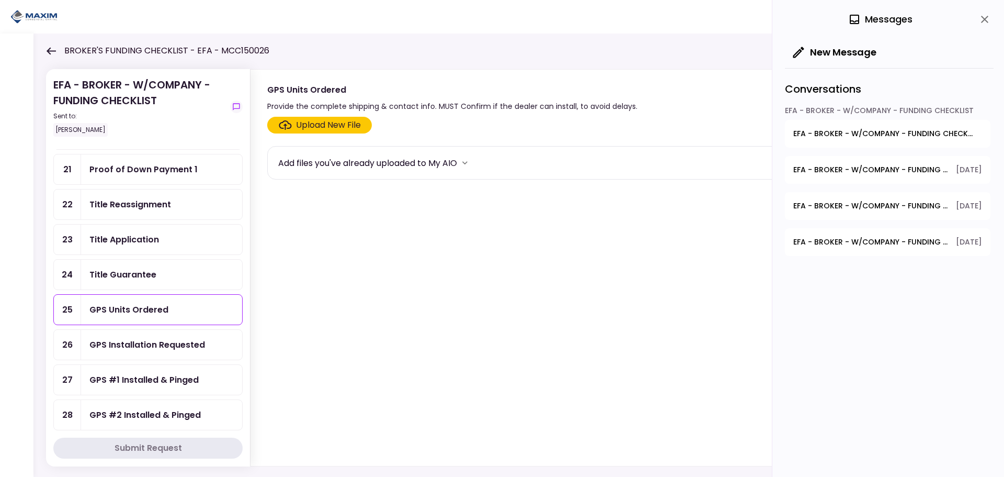
click at [333, 127] on div "Upload New File" at bounding box center [328, 125] width 65 height 13
click at [0, 0] on input "Upload New File" at bounding box center [0, 0] width 0 height 0
click at [340, 125] on div "Upload New File" at bounding box center [328, 125] width 65 height 13
click at [0, 0] on input "Upload New File" at bounding box center [0, 0] width 0 height 0
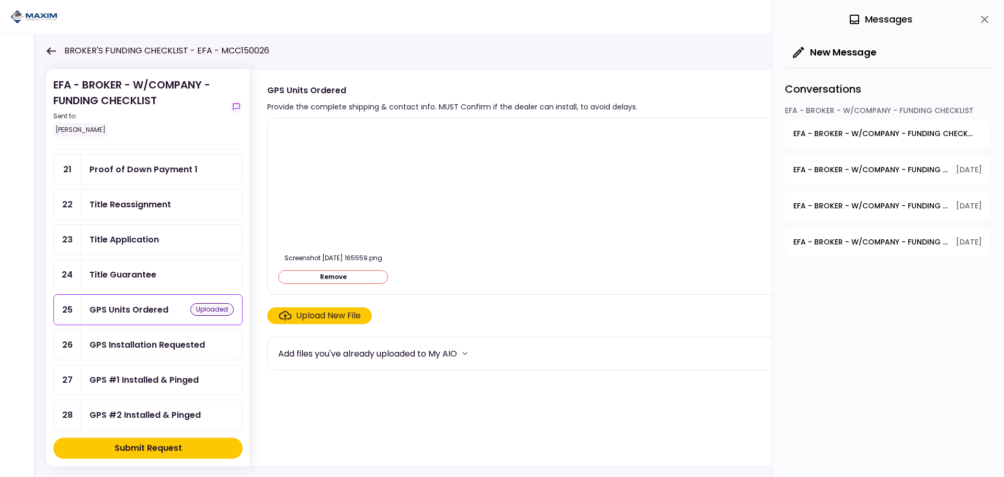
click at [190, 446] on button "Submit Request" at bounding box center [147, 447] width 189 height 21
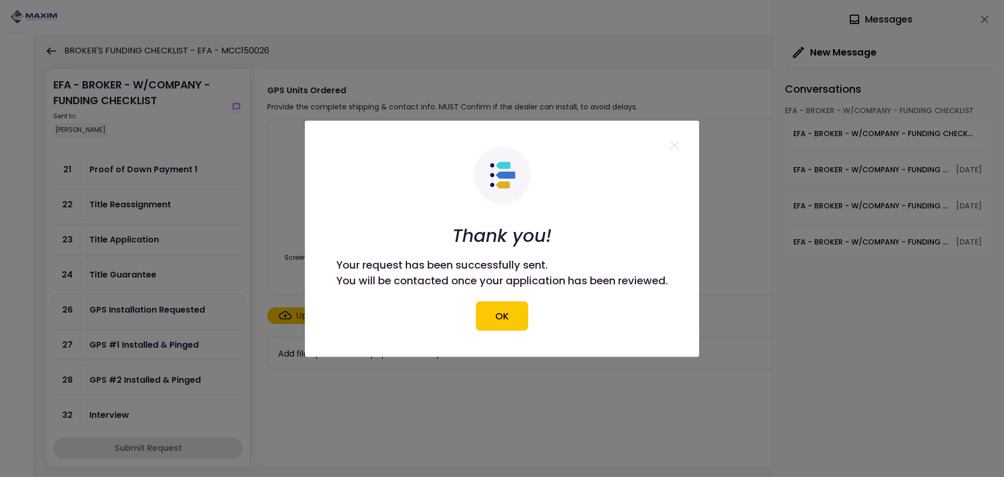
click at [476, 323] on div "Thank you! Your request has been successfully sent. You will be contacted once …" at bounding box center [502, 238] width 332 height 184
click at [489, 318] on button "OK" at bounding box center [502, 315] width 52 height 29
